Goal: Task Accomplishment & Management: Manage account settings

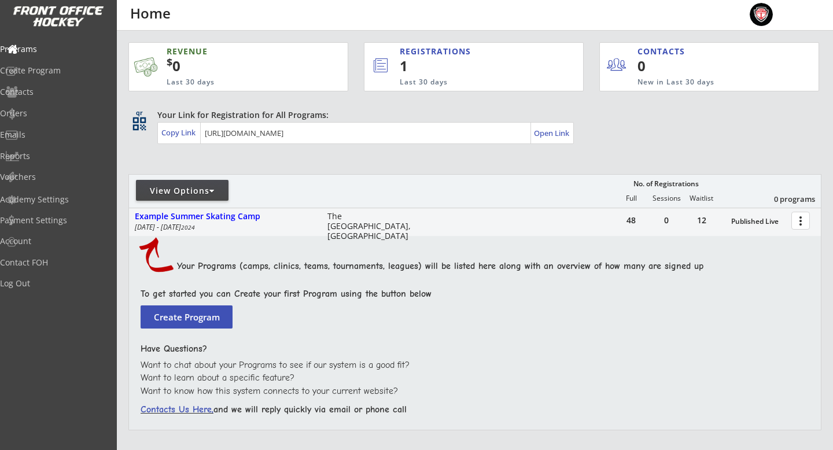
click at [394, 61] on div "REGISTRATIONS 1 Last 30 days" at bounding box center [474, 66] width 220 height 49
click at [387, 61] on button at bounding box center [380, 66] width 24 height 20
click at [196, 194] on div "View Options" at bounding box center [182, 191] width 93 height 12
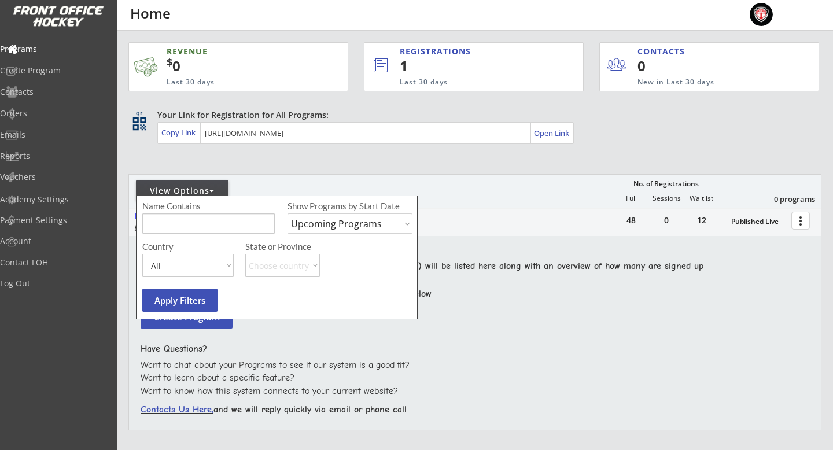
click at [196, 164] on div "REVENUE $ 0 Last 30 days REGISTRATIONS 1 Last 30 days CONTACTS 0 New in Last 30…" at bounding box center [474, 291] width 693 height 520
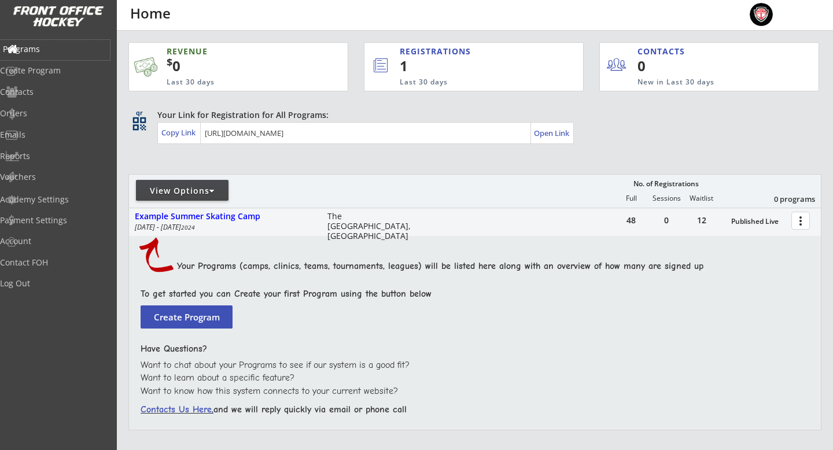
click at [30, 46] on div "Programs" at bounding box center [55, 49] width 104 height 8
click at [216, 200] on div "View Options" at bounding box center [182, 190] width 93 height 21
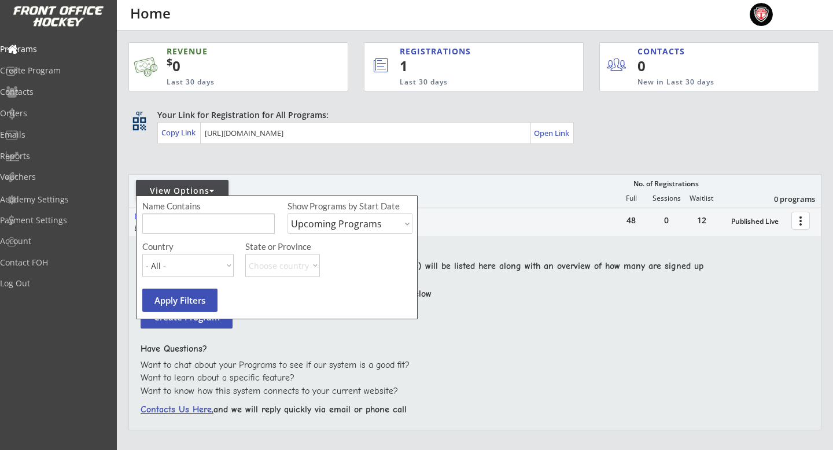
click at [334, 219] on select "Upcoming Programs Past Programs Specific Date Range" at bounding box center [349, 223] width 125 height 20
select select ""Past Programs""
click at [287, 213] on select "Upcoming Programs Past Programs Specific Date Range" at bounding box center [349, 223] width 125 height 20
click at [179, 299] on button "Apply Filters" at bounding box center [179, 300] width 75 height 23
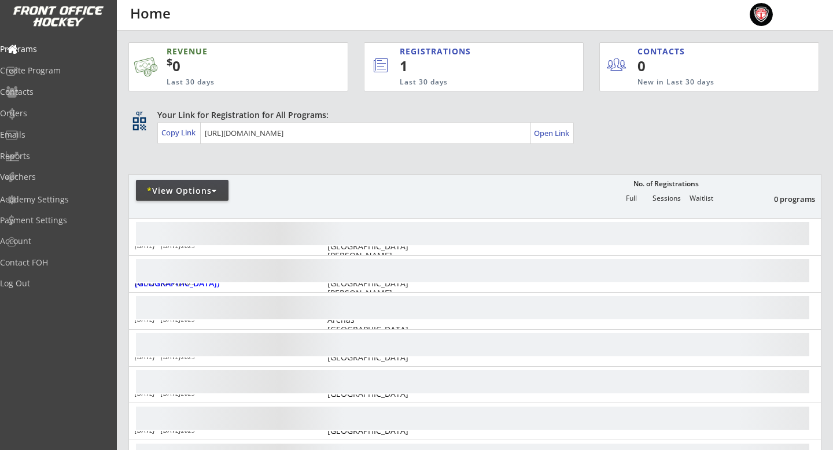
click at [321, 169] on div "REVENUE $ 0 Last 30 days REGISTRATIONS 1 Last 30 days CONTACTS 0 New in Last 30…" at bounding box center [474, 357] width 693 height 653
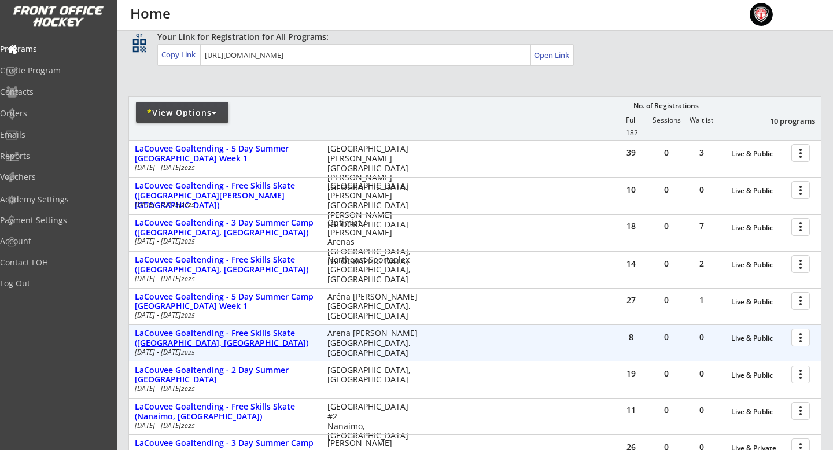
scroll to position [88, 0]
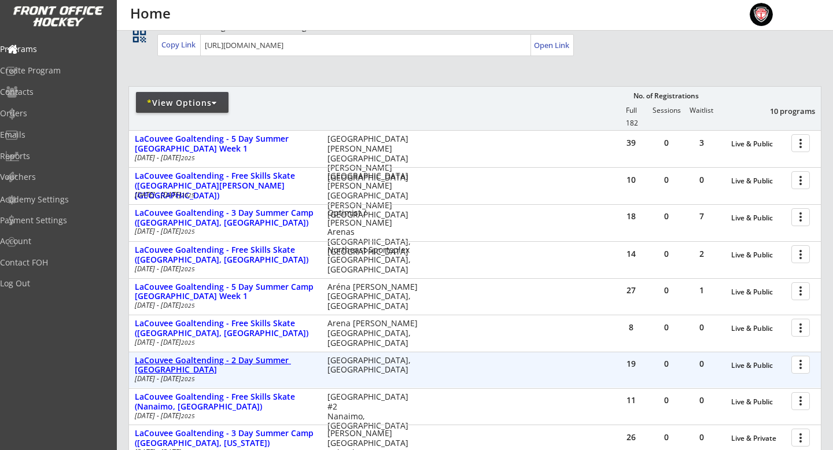
click at [194, 363] on div "LaCouvee Goaltending - 2 Day Summer [GEOGRAPHIC_DATA]" at bounding box center [225, 366] width 180 height 20
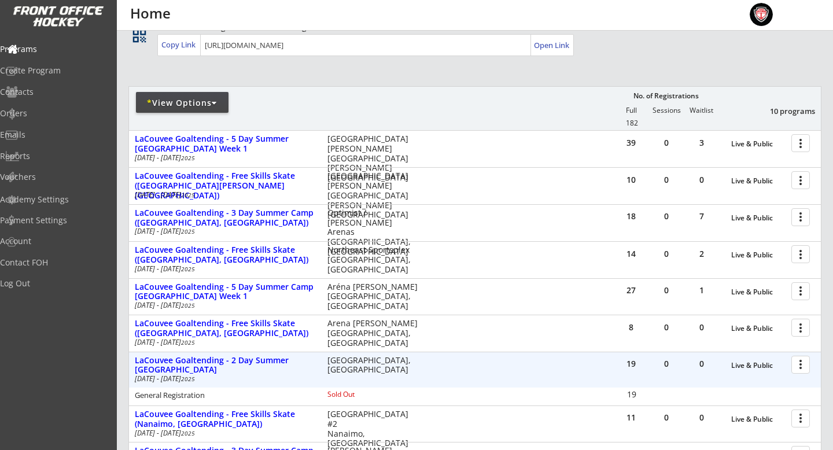
click at [807, 368] on div at bounding box center [802, 364] width 20 height 20
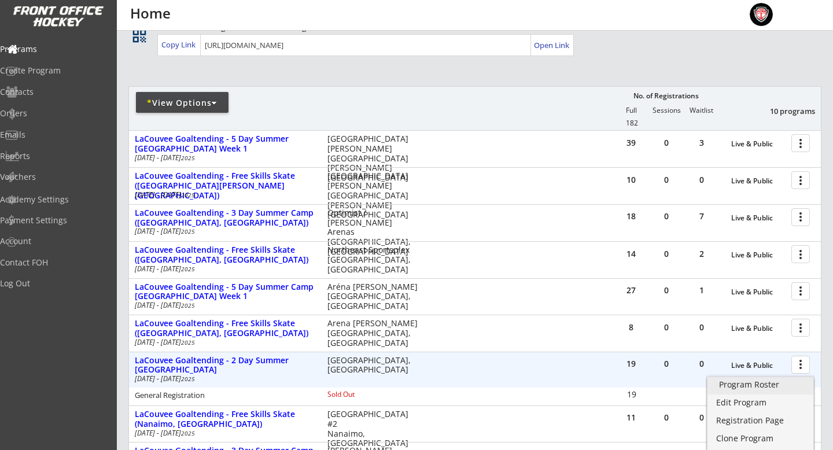
click at [771, 387] on div "Program Roster" at bounding box center [760, 385] width 83 height 8
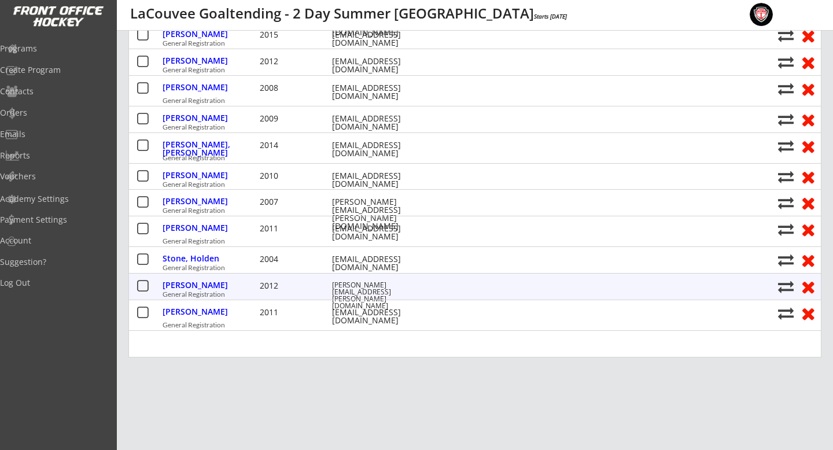
scroll to position [350, 0]
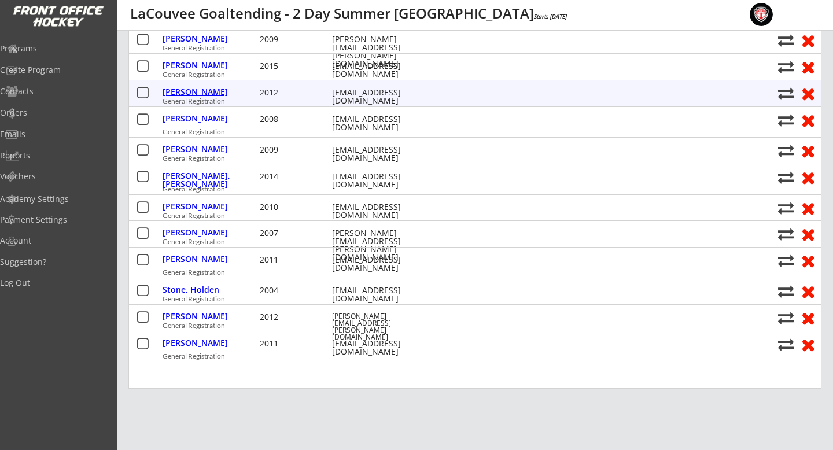
click at [216, 94] on div "[PERSON_NAME]" at bounding box center [210, 92] width 94 height 8
select select ""Intermediate""
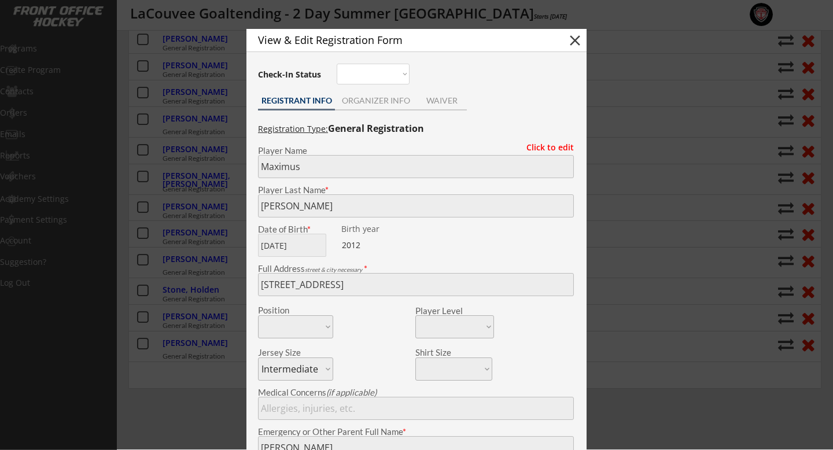
type input "[DEMOGRAPHIC_DATA]"
type input "13"
type input "Advanced"
select select ""Advanced""
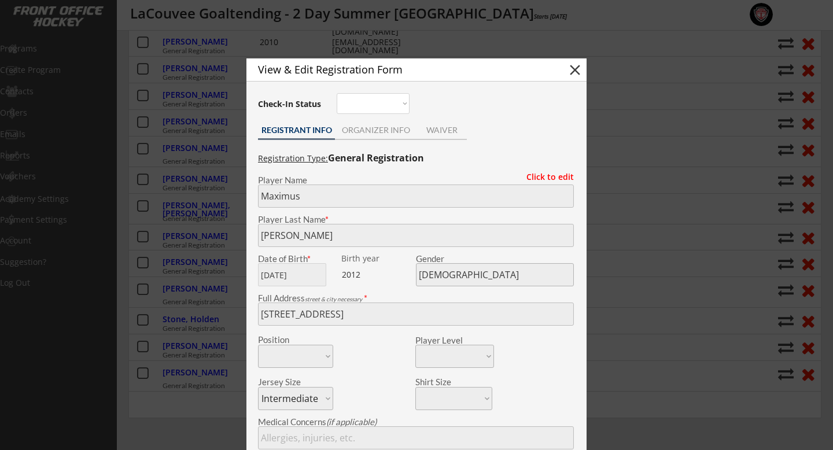
scroll to position [315, 0]
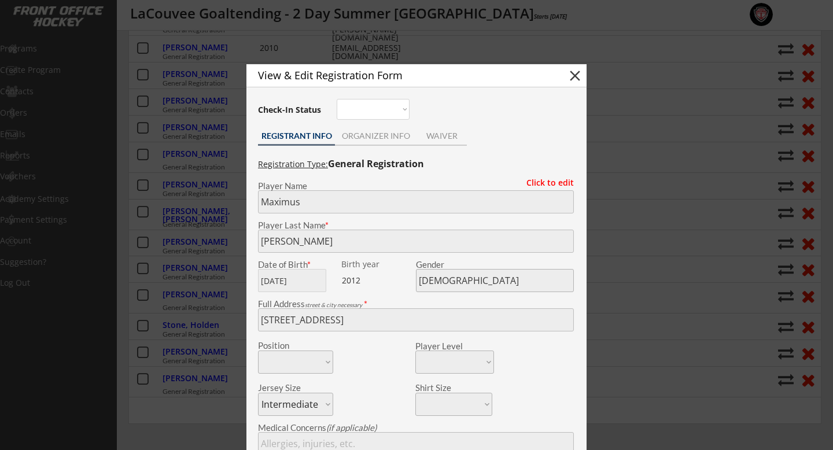
click at [575, 82] on button "close" at bounding box center [574, 75] width 17 height 17
select select ""PLACEHOLDER_1427118222253""
